Goal: Information Seeking & Learning: Learn about a topic

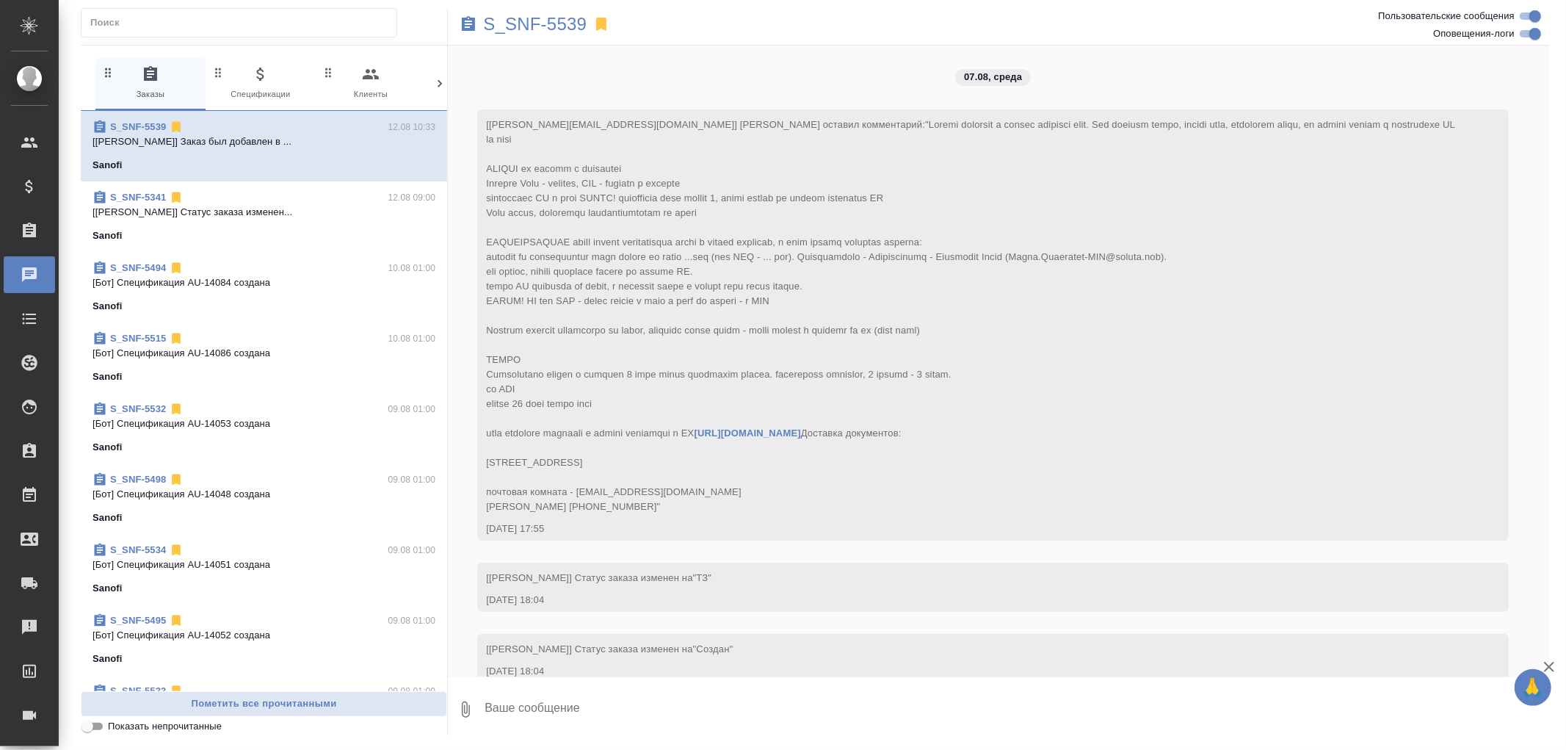
scroll to position [6734, 0]
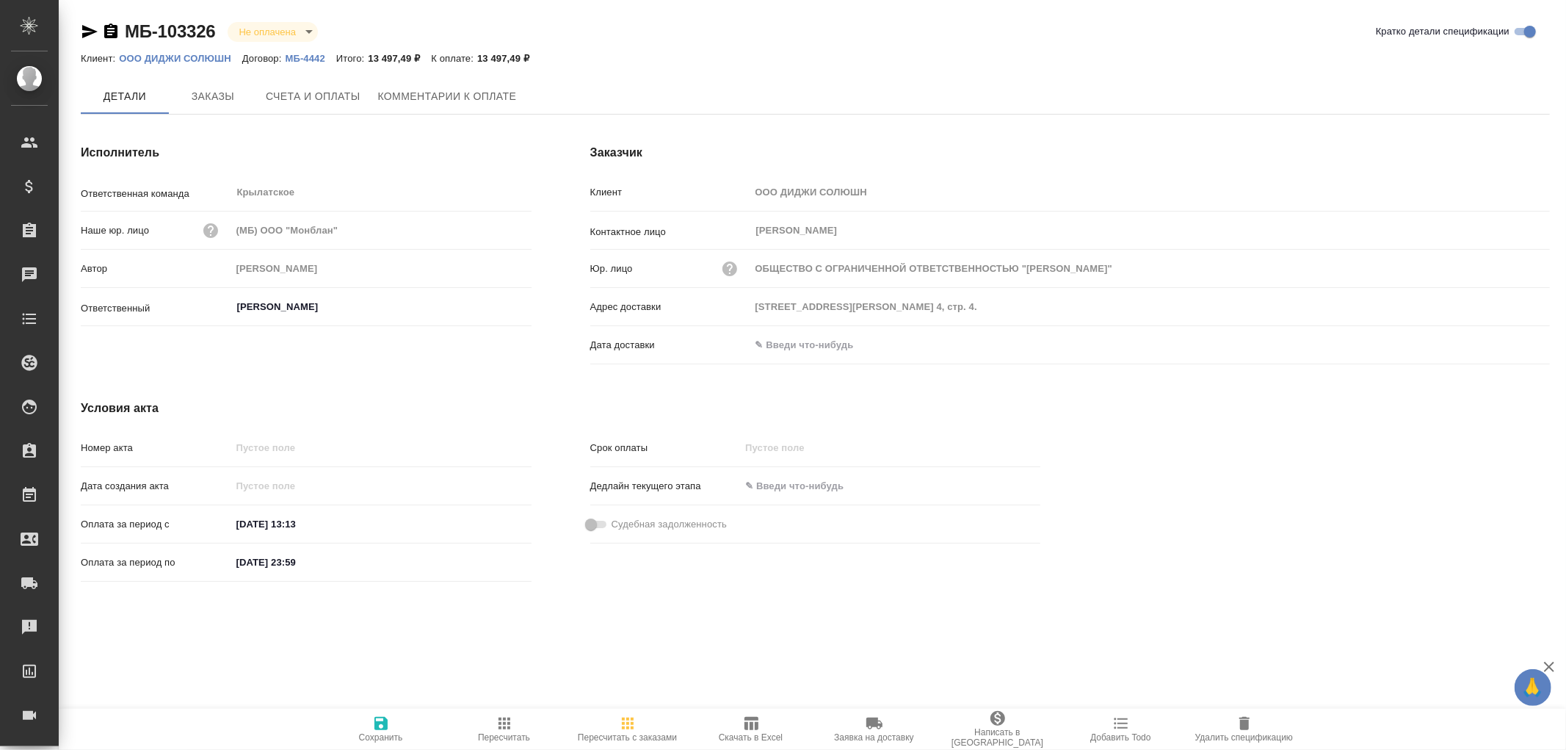
type input "ОБЩЕСТВО С ОГРАНИЧЕННОЙ ОТВЕТСТВЕННОСТЬЮ "[PERSON_NAME]""
click at [197, 91] on span "Заказы" at bounding box center [213, 97] width 70 height 18
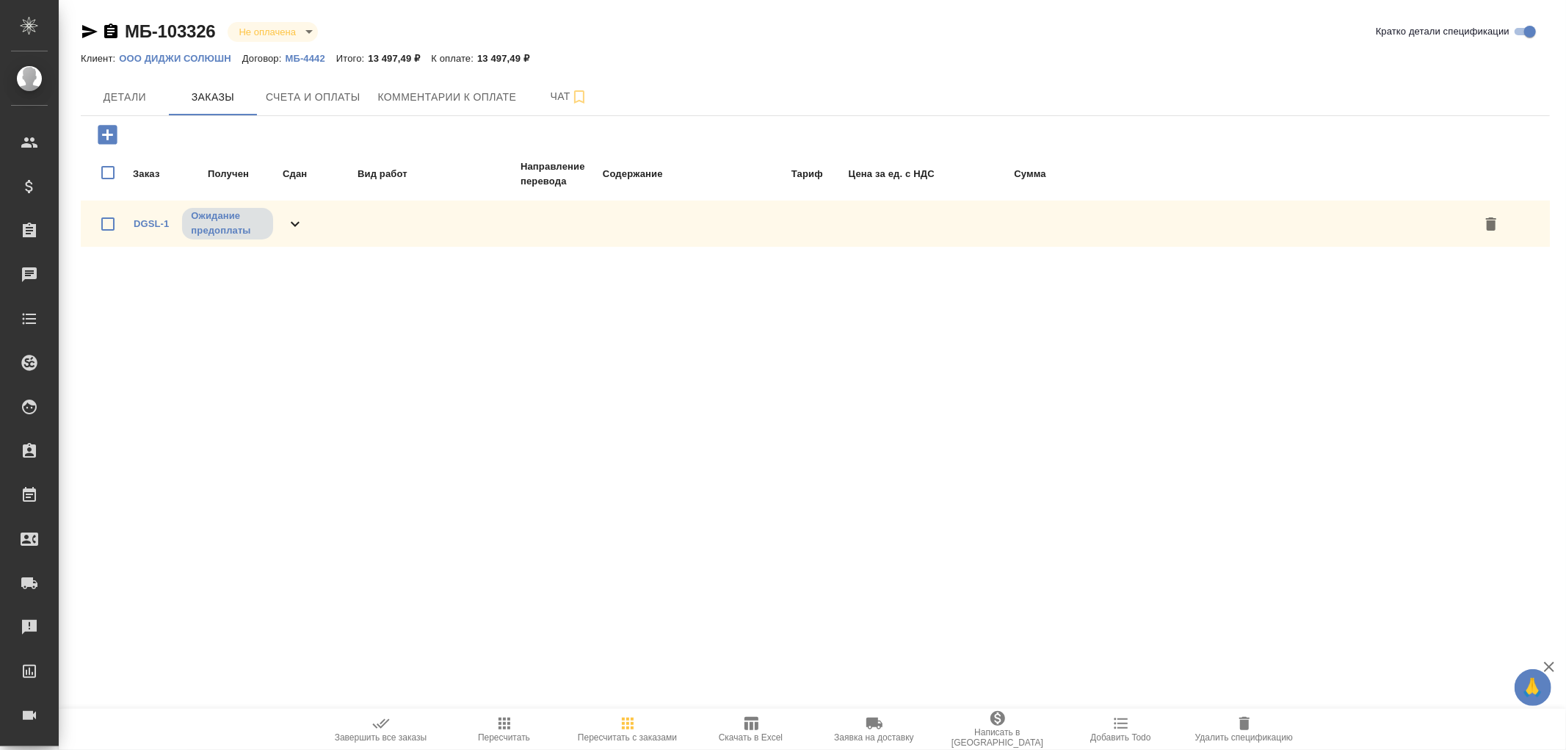
click at [303, 100] on span "Счета и оплаты" at bounding box center [313, 97] width 95 height 18
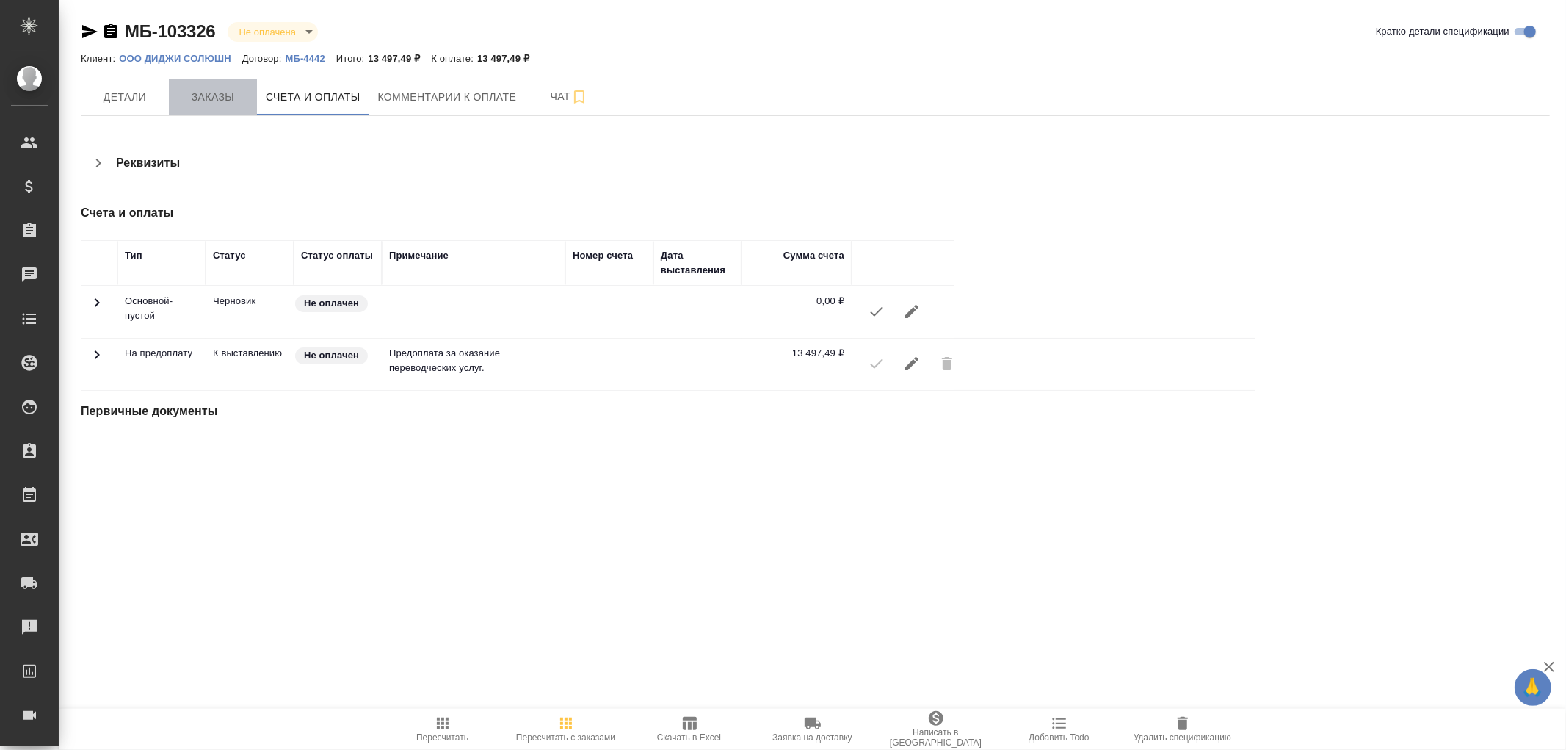
click at [214, 93] on span "Заказы" at bounding box center [213, 97] width 70 height 18
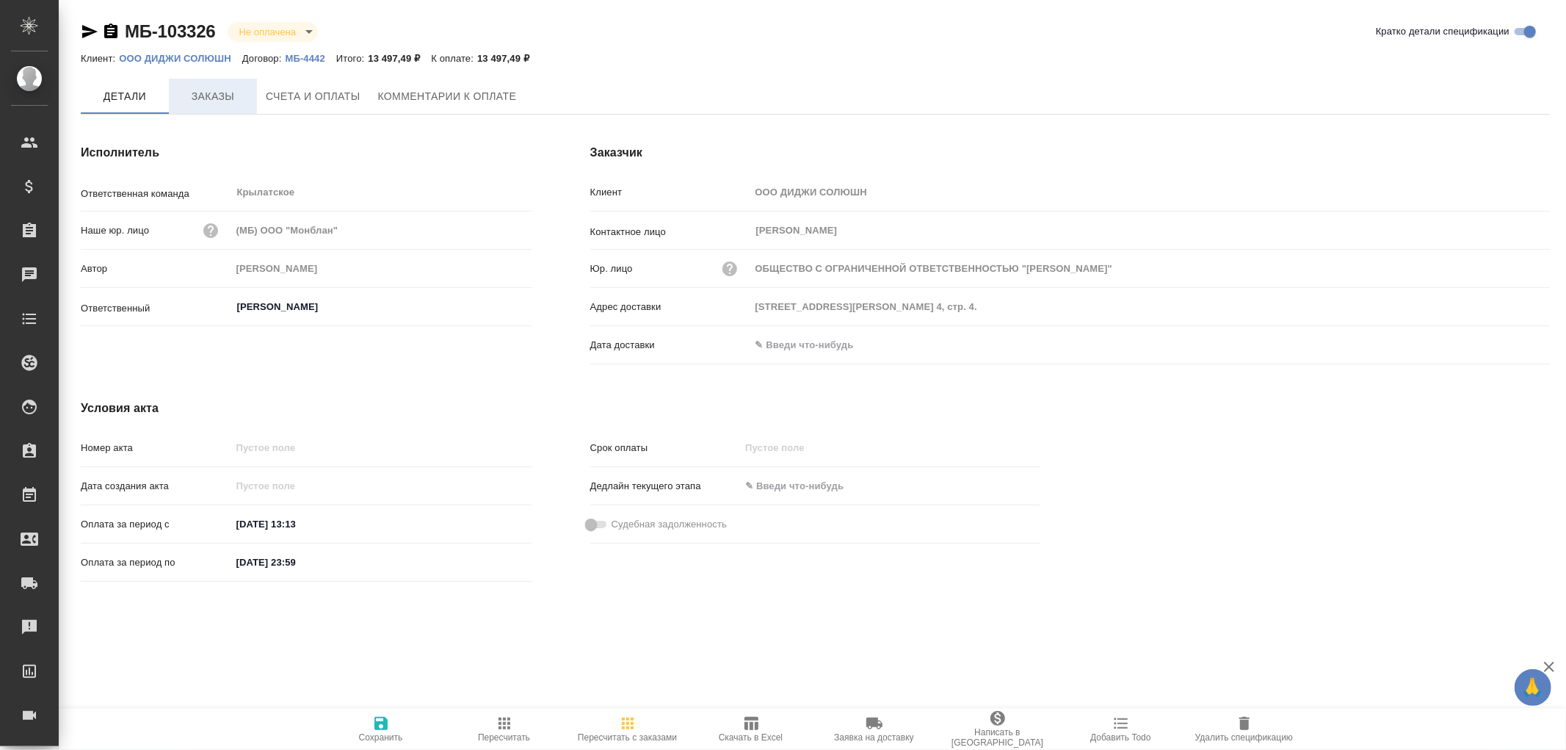
type input "ОБЩЕСТВО С ОГРАНИЧЕННОЙ ОТВЕТСТВЕННОСТЬЮ "[PERSON_NAME]""
click at [204, 62] on p "ООО ДИДЖИ СОЛЮШН" at bounding box center [180, 58] width 123 height 11
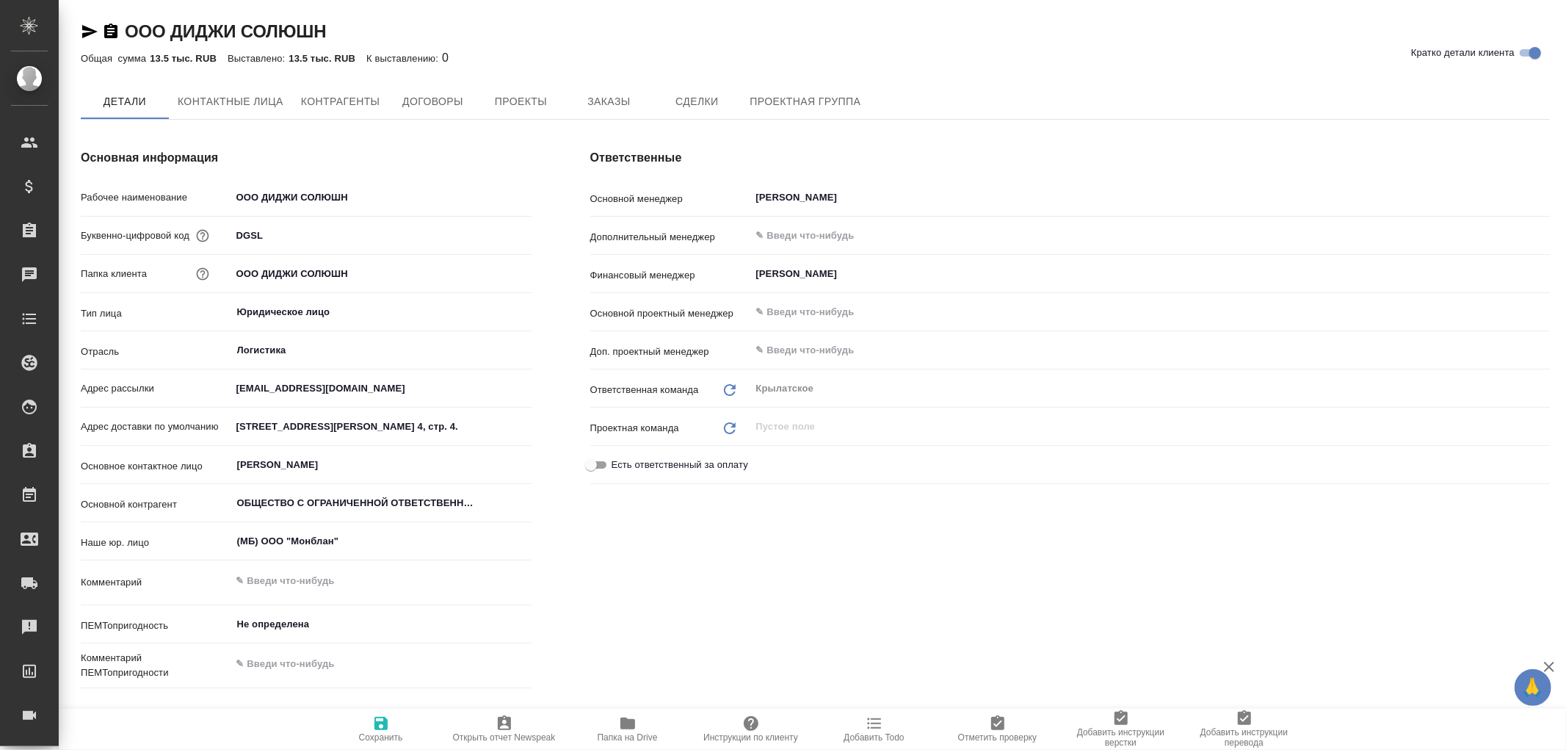
type input "ОБЩЕСТВО С ОГРАНИЧЕННОЙ ОТВЕТСТВЕННОСТЬЮ "[PERSON_NAME]""
type textarea "x"
type input "ОБЩЕСТВО С ОГРАНИЧЕННОЙ ОТВЕТСТВЕННОСТЬЮ "ДИДЖИ СОЛЮШН""
type textarea "x"
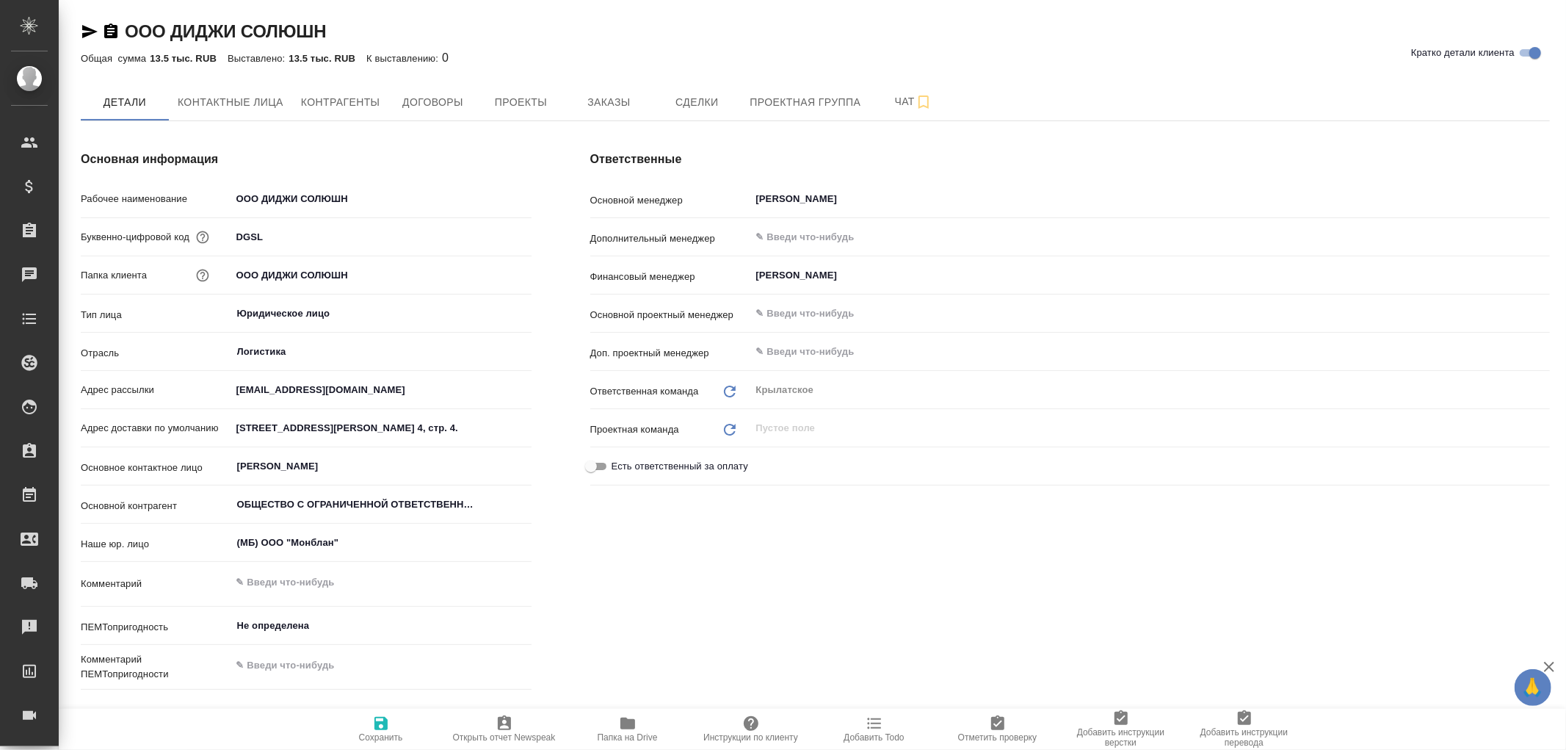
type textarea "x"
type input "ОБЩЕСТВО С ОГРАНИЧЕННОЙ ОТВЕТСТВЕННОСТЬЮ "ДИДЖИ СОЛЮШН""
type textarea "x"
click at [347, 101] on span "Контрагенты" at bounding box center [340, 102] width 79 height 18
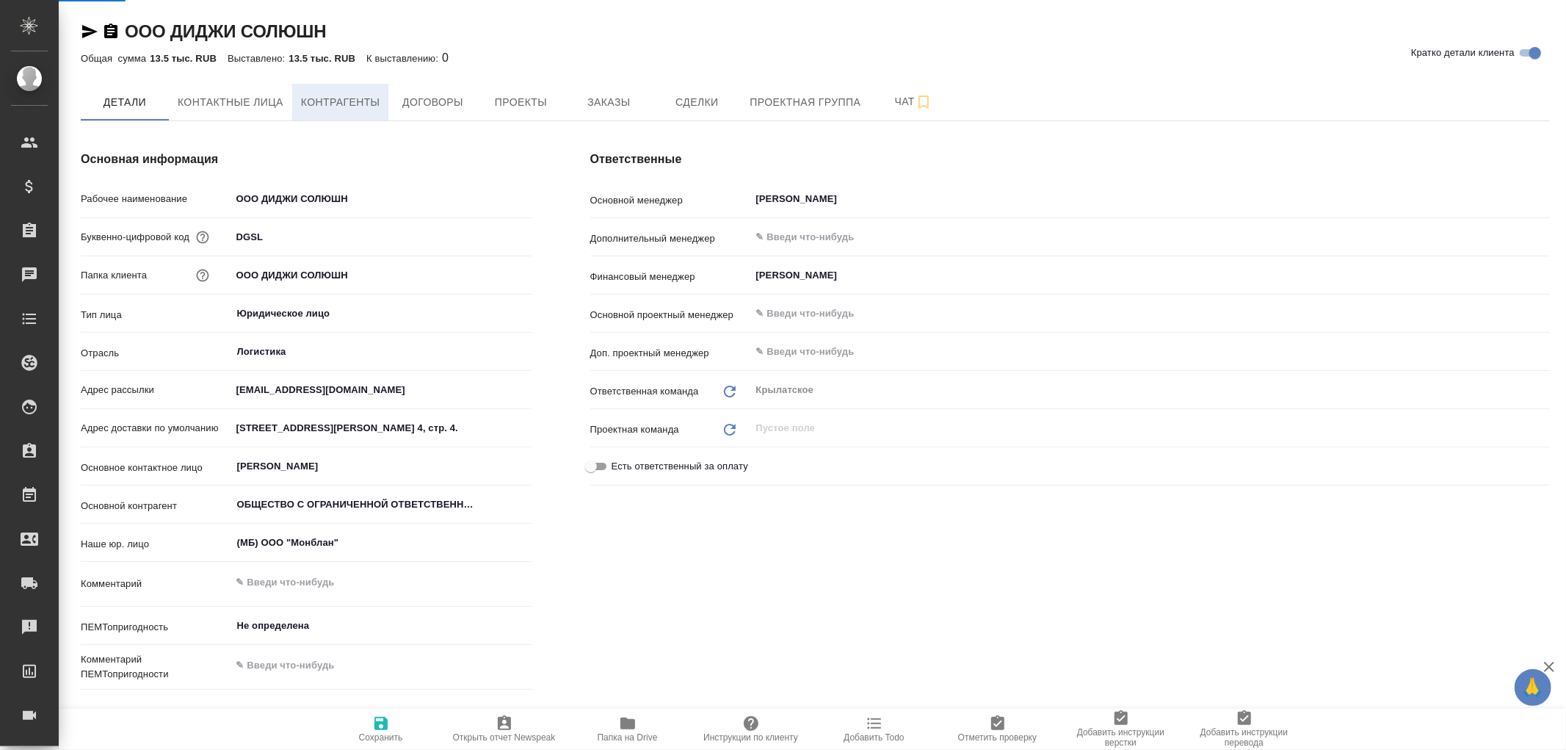
type input "ОБЩЕСТВО С ОГРАНИЧЕННОЙ ОТВЕТСТВЕННОСТЬЮ "ДИДЖИ СОЛЮШН""
type textarea "x"
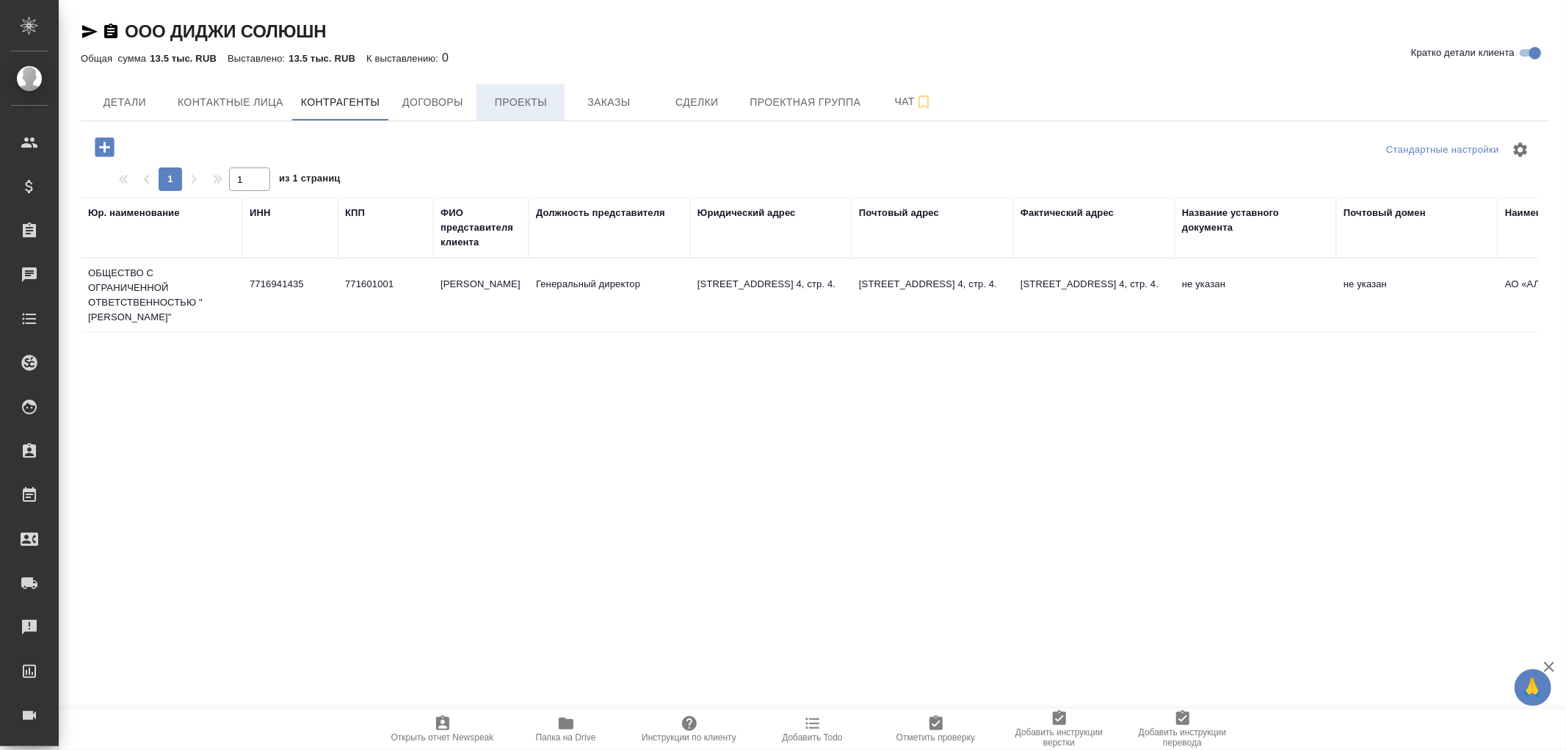
click at [507, 103] on span "Проекты" at bounding box center [520, 102] width 70 height 18
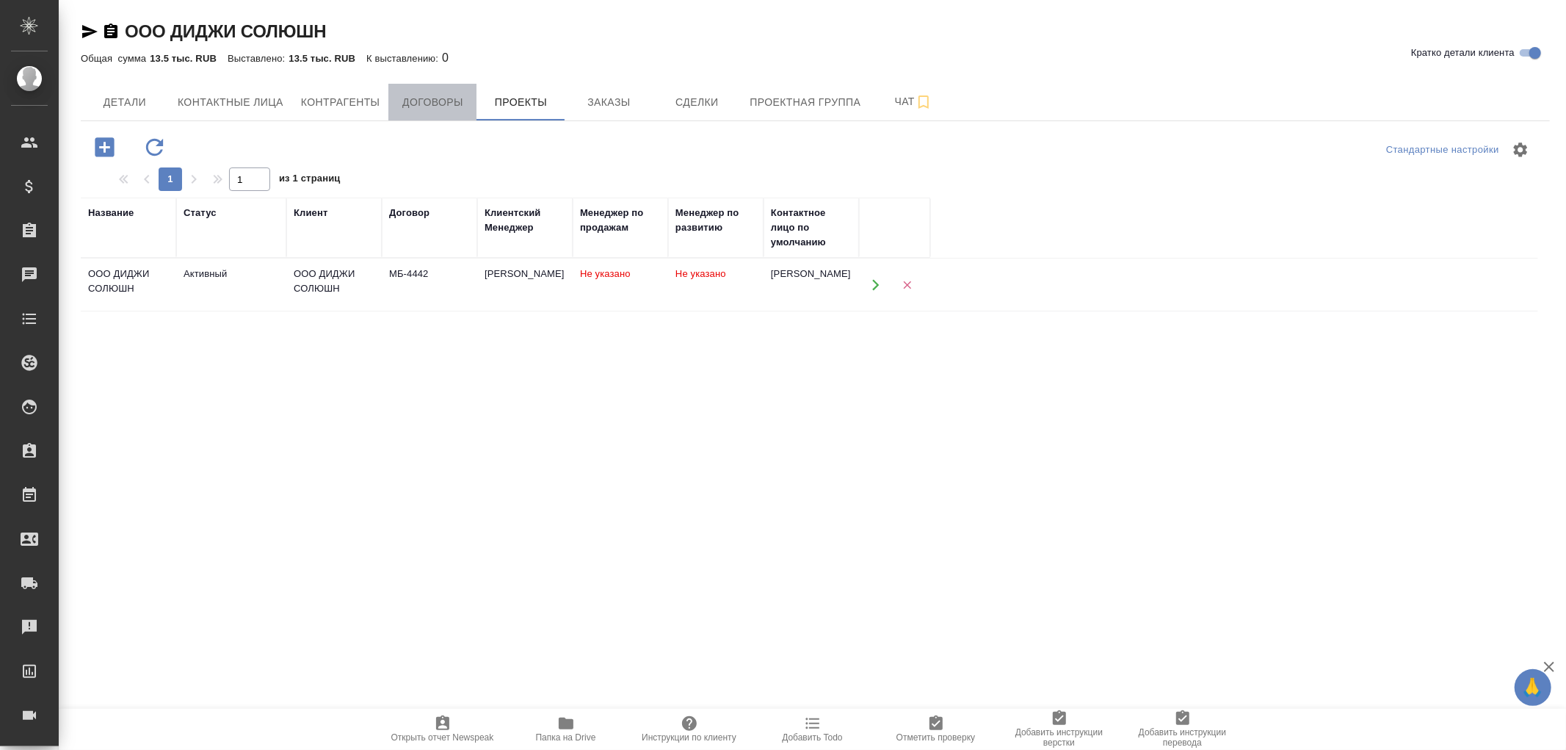
click at [437, 98] on span "Договоры" at bounding box center [432, 102] width 70 height 18
